Goal: Information Seeking & Learning: Learn about a topic

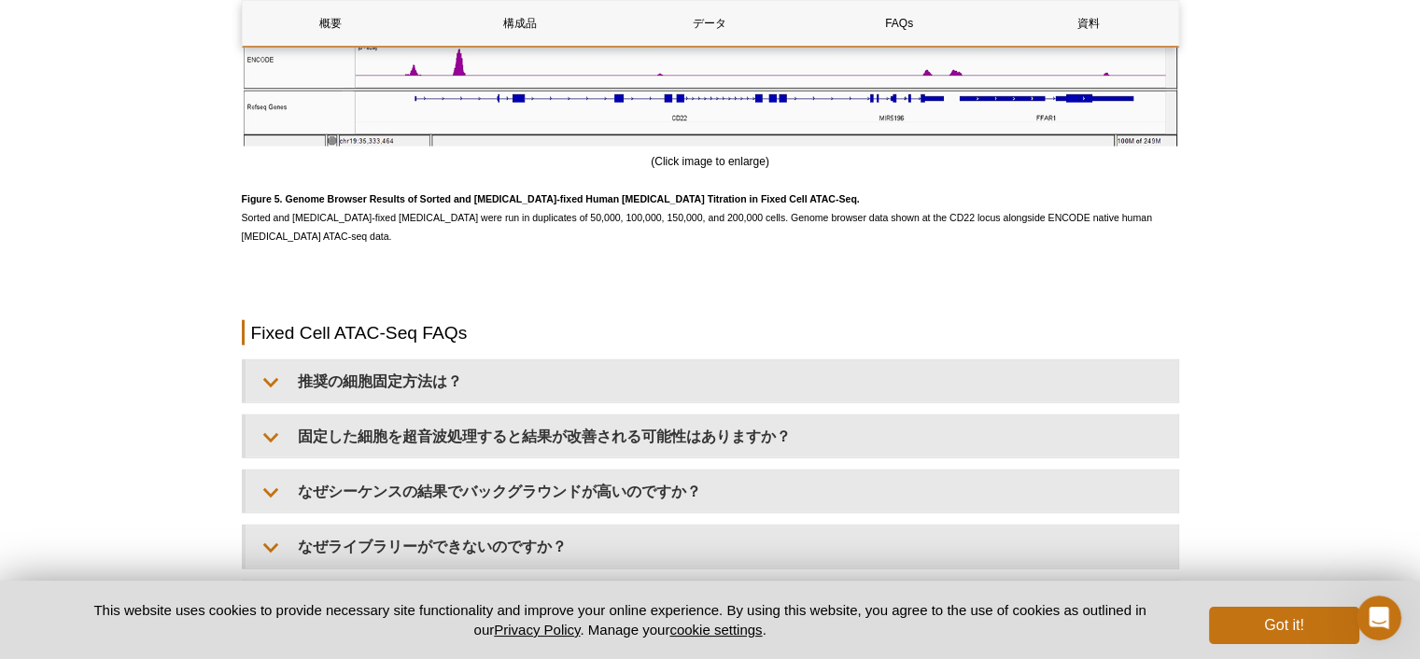
scroll to position [4836, 0]
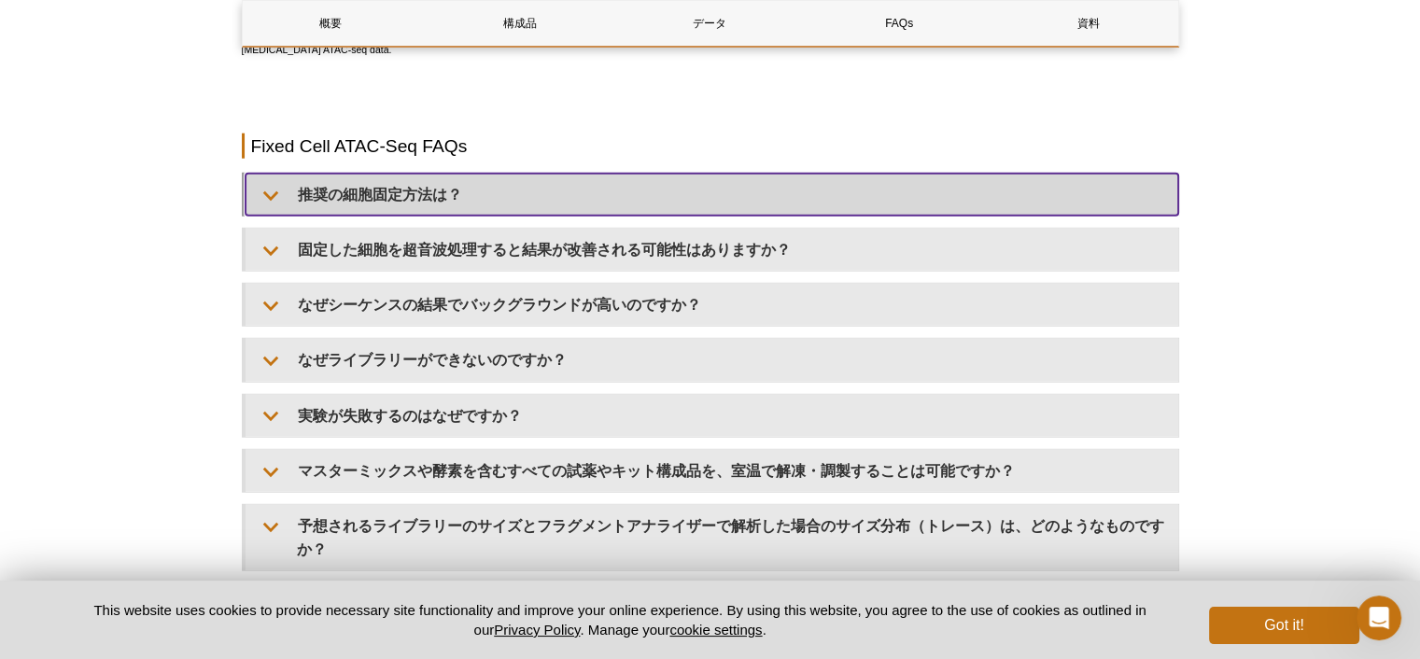
click at [473, 198] on summary "推奨の細胞固定方法は？" at bounding box center [712, 195] width 933 height 42
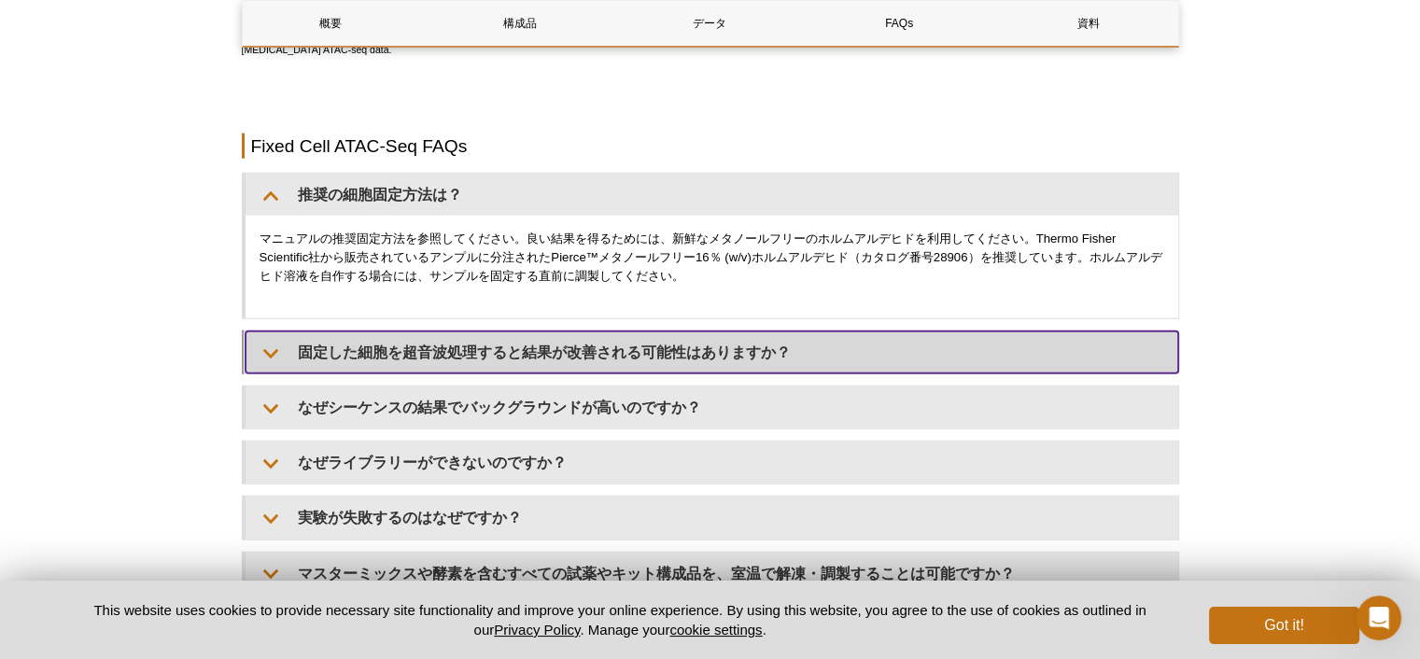
click at [708, 349] on summary "固定した細胞を超音波処理すると結果が改善される可能性はありますか？" at bounding box center [712, 352] width 933 height 42
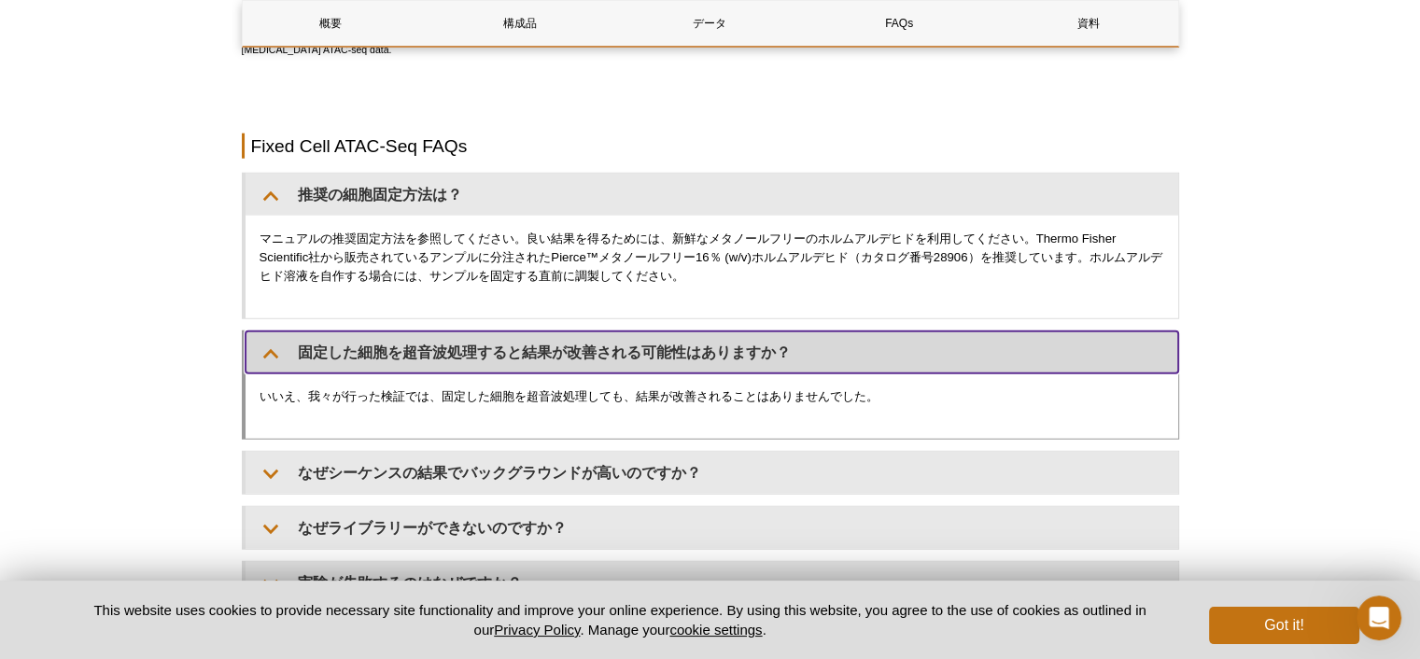
click at [730, 350] on summary "固定した細胞を超音波処理すると結果が改善される可能性はありますか？" at bounding box center [712, 352] width 933 height 42
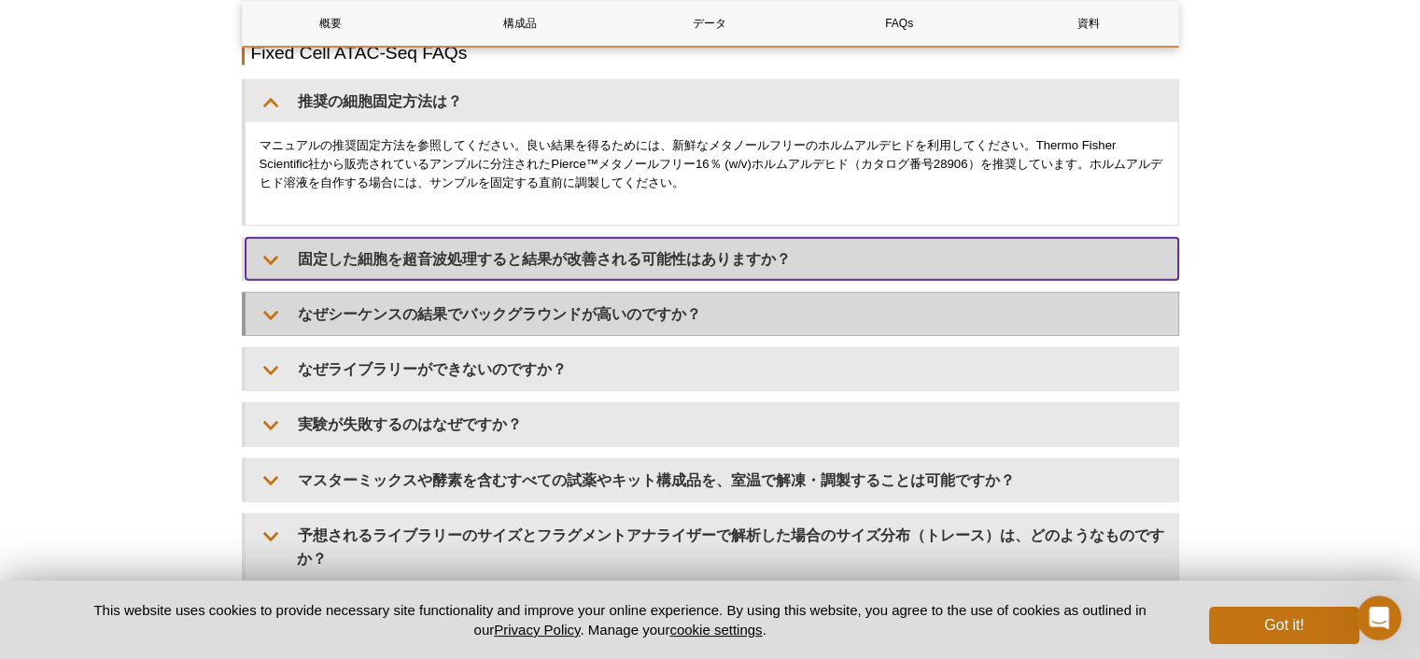
scroll to position [5209, 0]
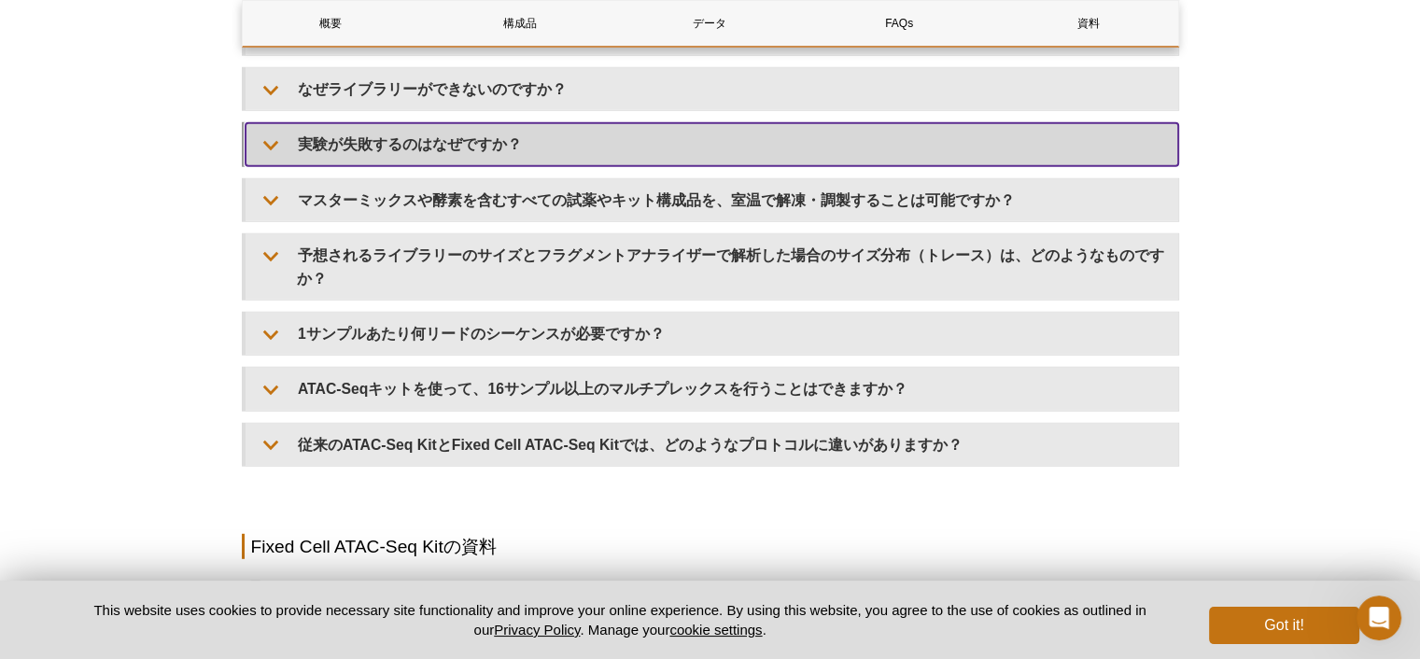
click at [580, 141] on summary "実験が失敗するのはなぜですか？" at bounding box center [712, 144] width 933 height 42
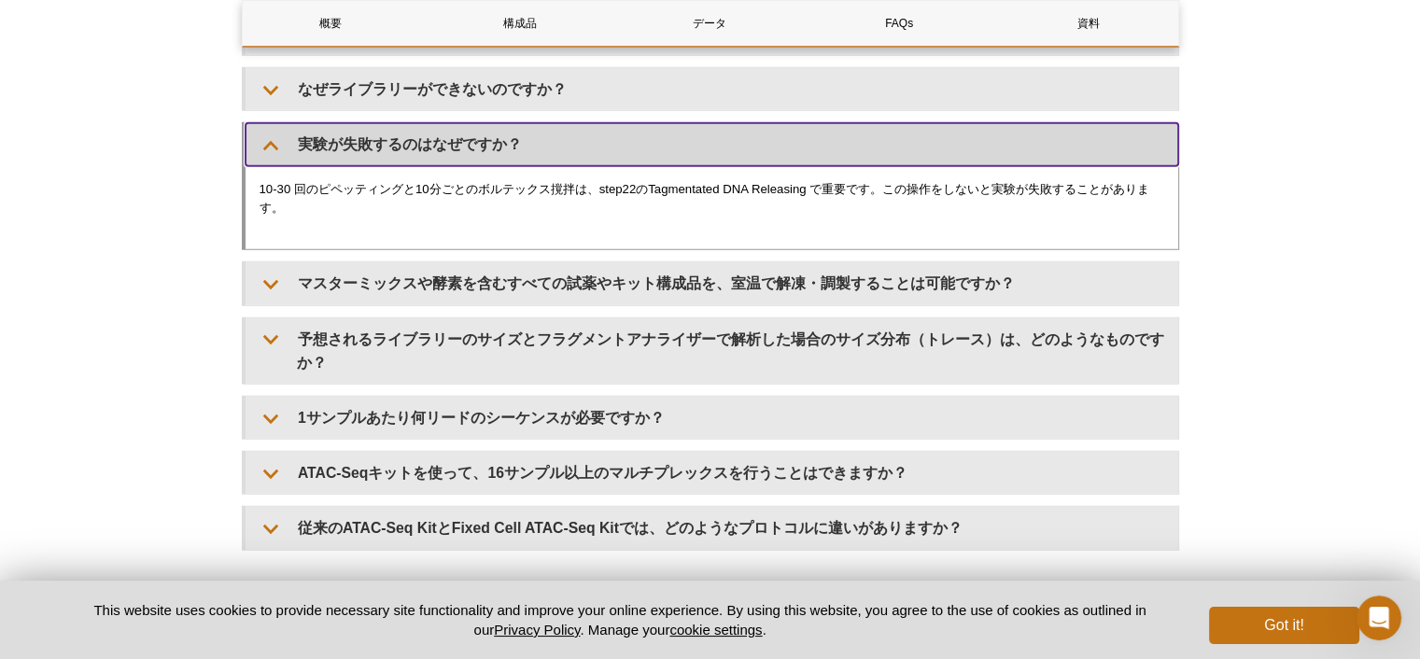
click at [582, 144] on summary "実験が失敗するのはなぜですか？" at bounding box center [712, 144] width 933 height 42
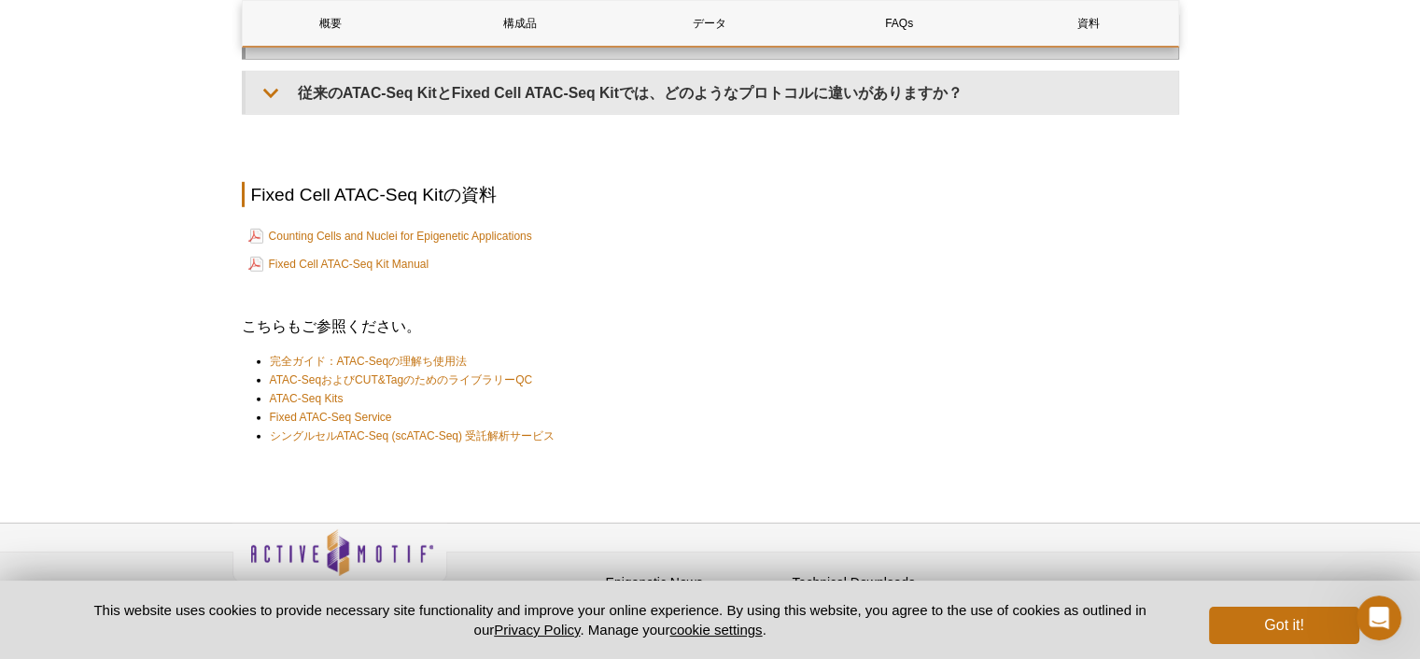
scroll to position [5583, 0]
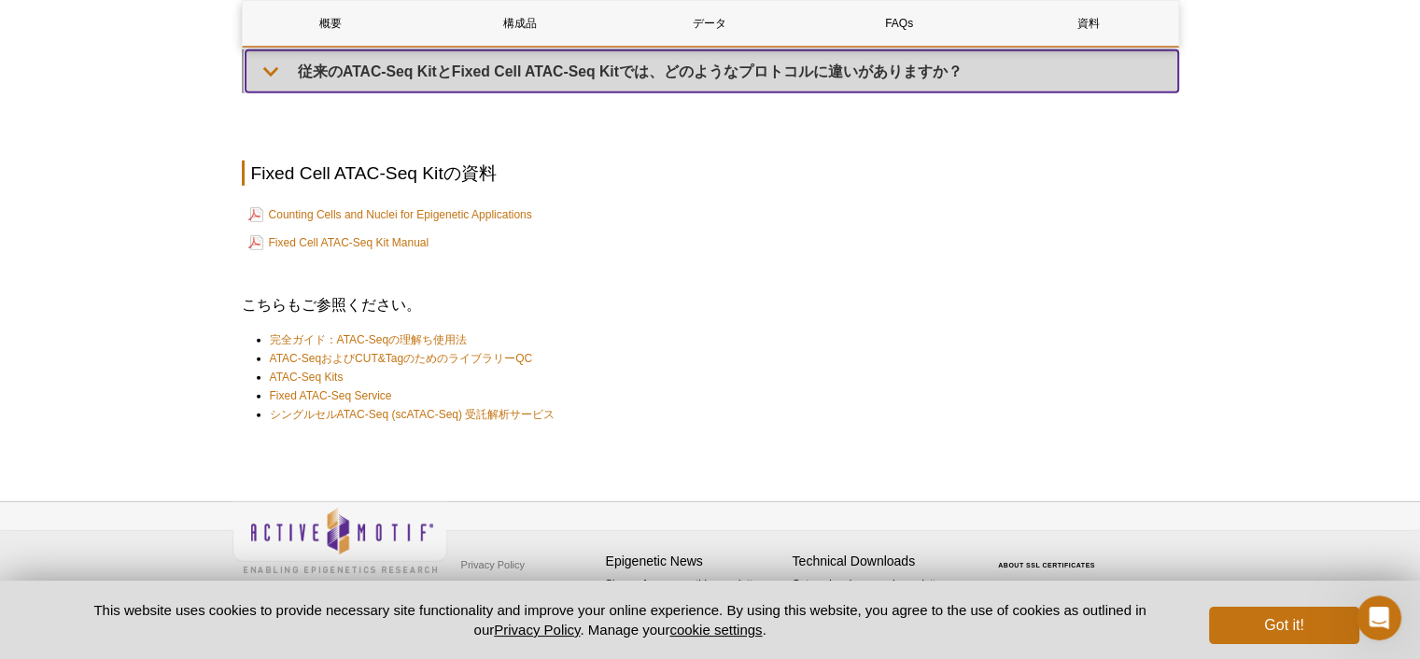
click at [657, 77] on summary "従来のATAC-Seq KitとFixed Cell ATAC-Seq Kitでは、どのようなプロトコルに違いがありますか？" at bounding box center [712, 71] width 933 height 42
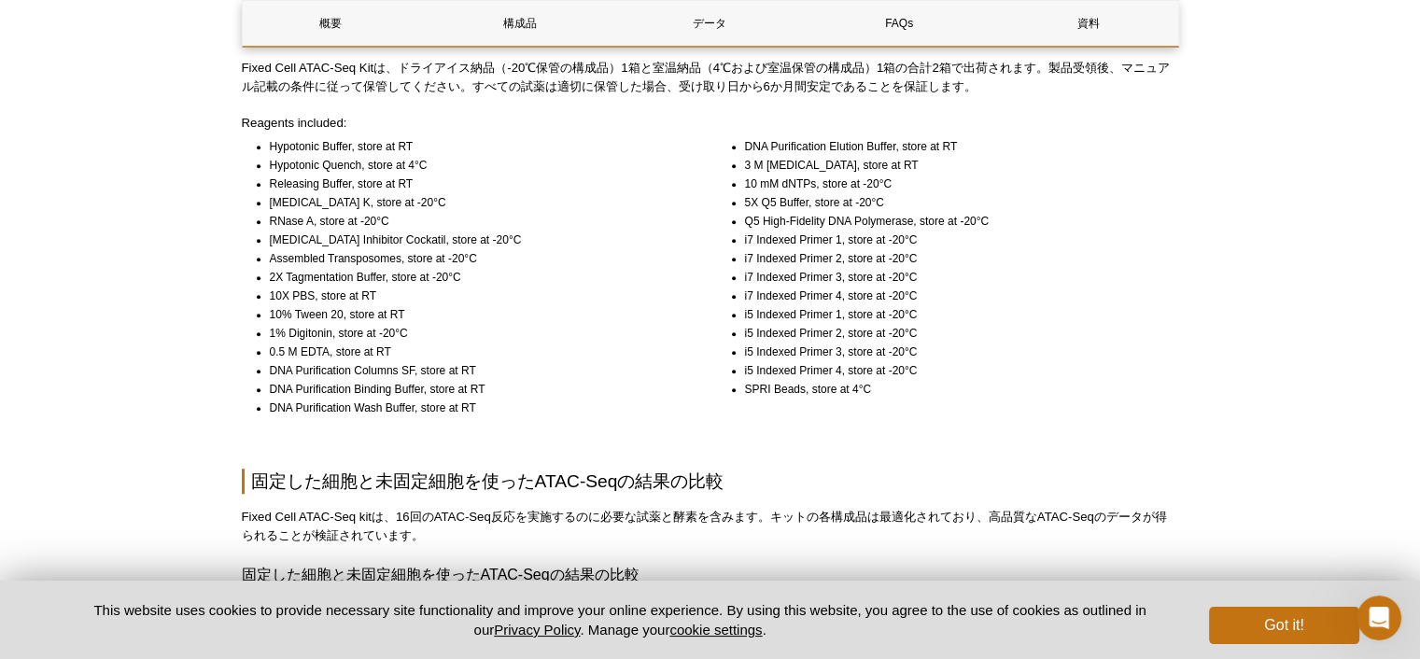
scroll to position [1102, 0]
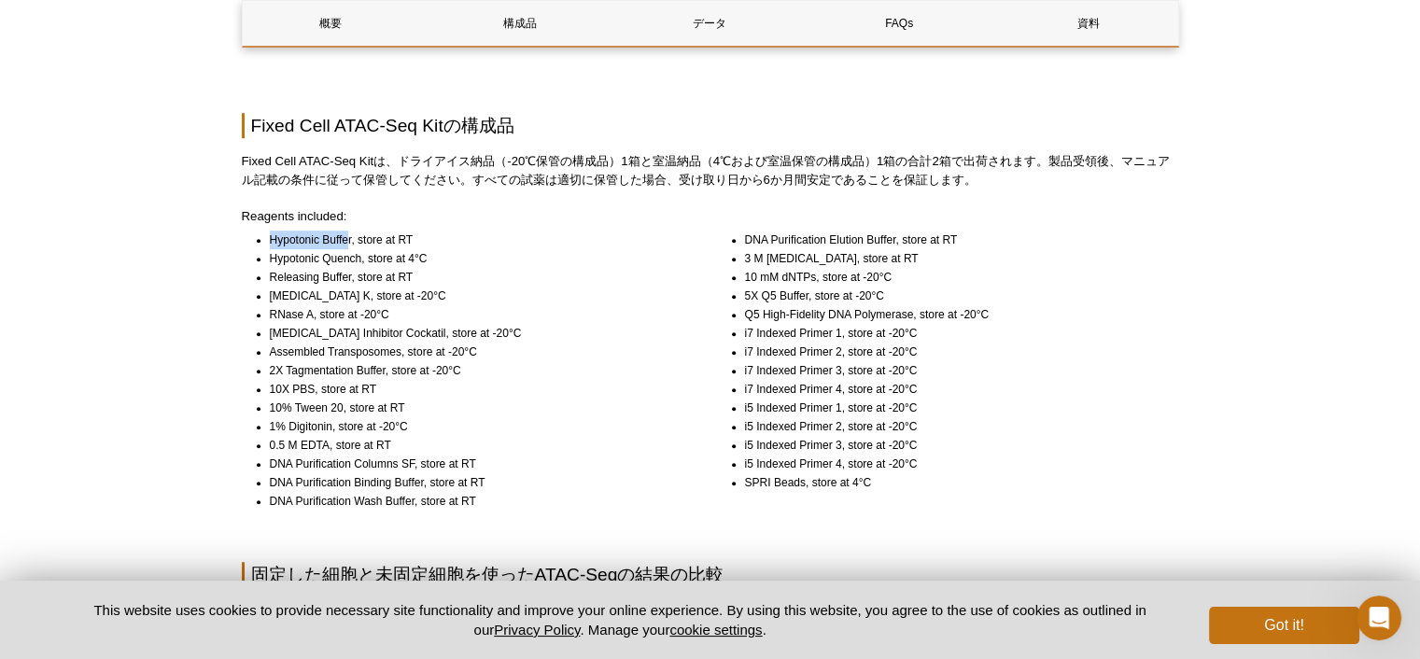
drag, startPoint x: 269, startPoint y: 242, endPoint x: 345, endPoint y: 242, distance: 76.6
click at [345, 242] on li "Hypotonic Buffer, store at RT" at bounding box center [478, 240] width 416 height 19
drag, startPoint x: 345, startPoint y: 240, endPoint x: 288, endPoint y: 260, distance: 61.1
click at [288, 266] on li "Hypotonic Quench, store at 4°C" at bounding box center [478, 258] width 416 height 19
drag, startPoint x: 270, startPoint y: 239, endPoint x: 350, endPoint y: 242, distance: 80.3
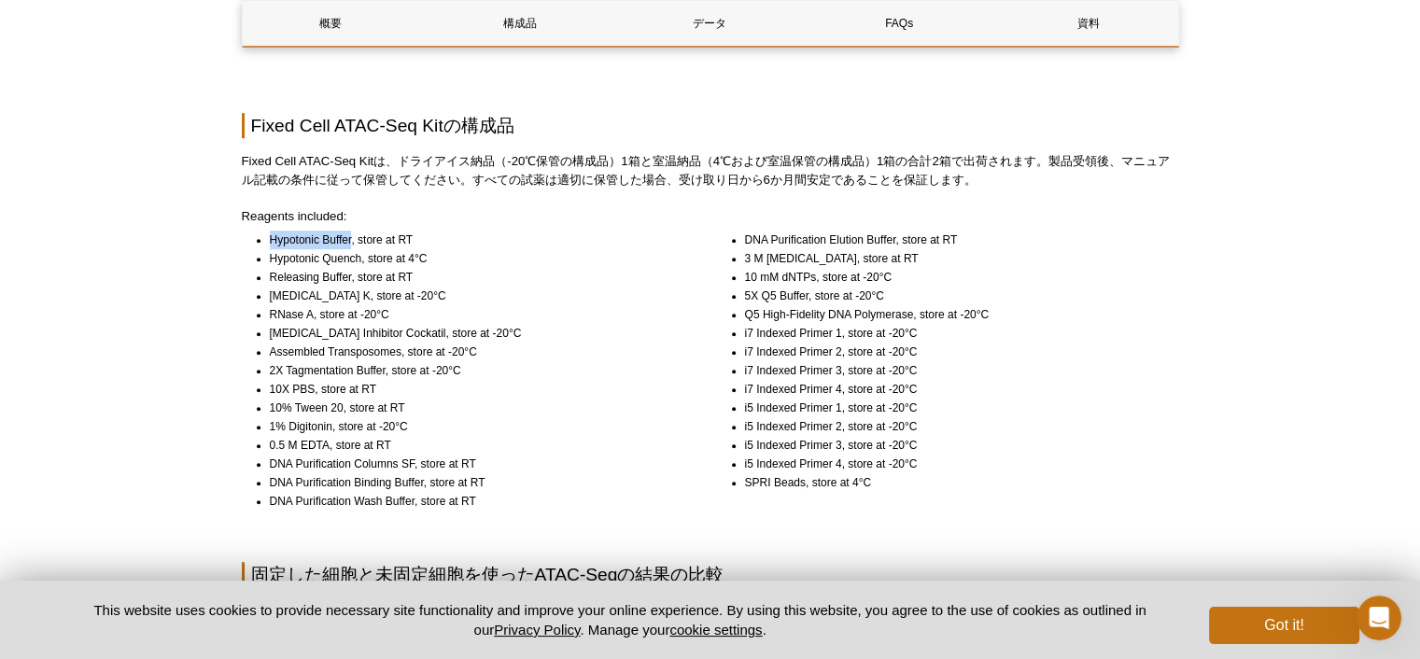
click at [350, 242] on li "Hypotonic Buffer, store at RT" at bounding box center [478, 240] width 416 height 19
drag, startPoint x: 272, startPoint y: 260, endPoint x: 359, endPoint y: 258, distance: 87.8
click at [359, 258] on li "Hypotonic Quench, store at 4°C" at bounding box center [478, 258] width 416 height 19
